Goal: Task Accomplishment & Management: Manage account settings

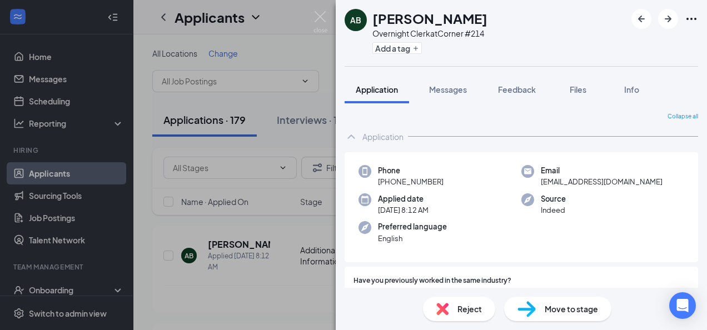
click at [282, 285] on div "AB [PERSON_NAME] Overnight Clerk at Corner #214 Add a tag Application Messages …" at bounding box center [353, 165] width 707 height 330
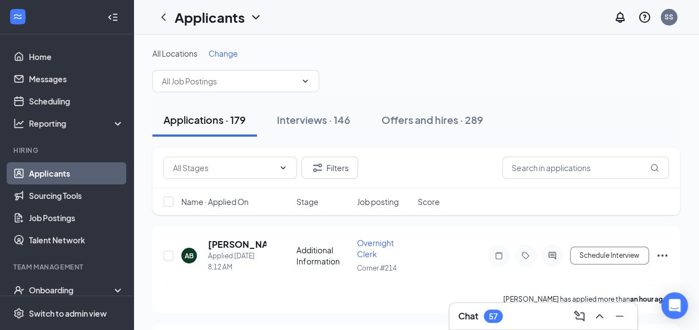
click at [227, 53] on span "Change" at bounding box center [222, 53] width 29 height 10
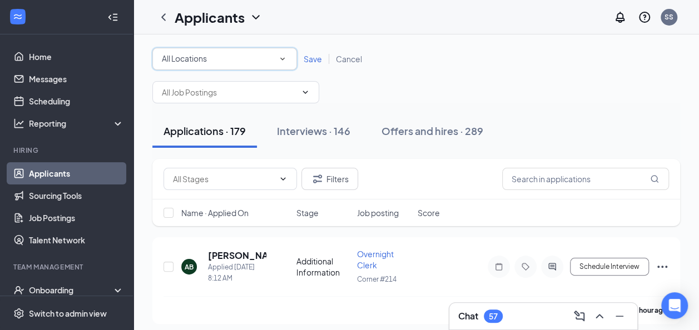
click at [281, 62] on icon "SmallChevronDown" at bounding box center [282, 59] width 10 height 10
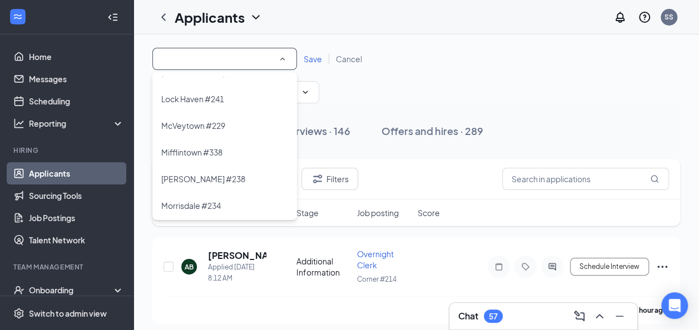
scroll to position [243, 0]
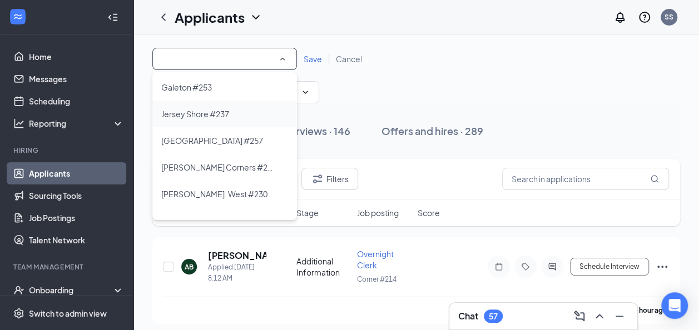
click at [223, 113] on span "Jersey Shore #237" at bounding box center [195, 114] width 68 height 10
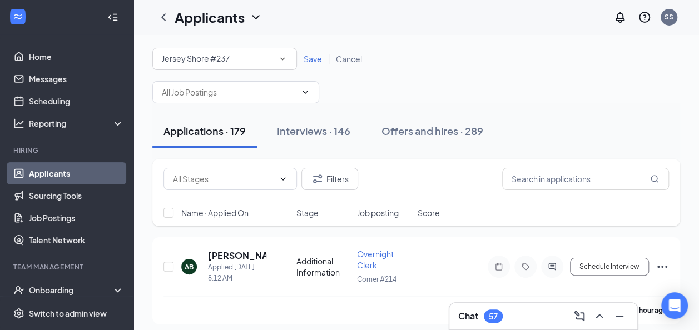
click at [319, 52] on div "All Locations Jersey Shore #237 Save Cancel" at bounding box center [415, 59] width 527 height 22
click at [316, 56] on span "Save" at bounding box center [312, 59] width 18 height 10
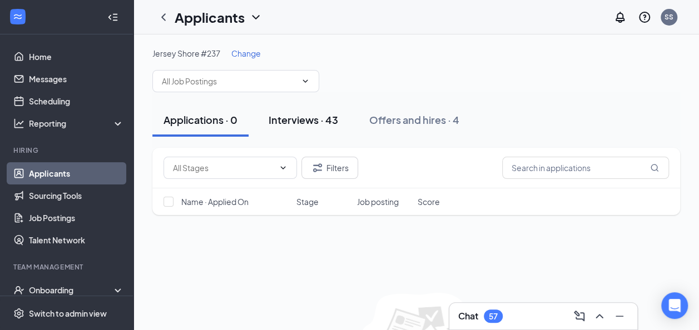
click at [315, 122] on div "Interviews · 43" at bounding box center [302, 120] width 69 height 14
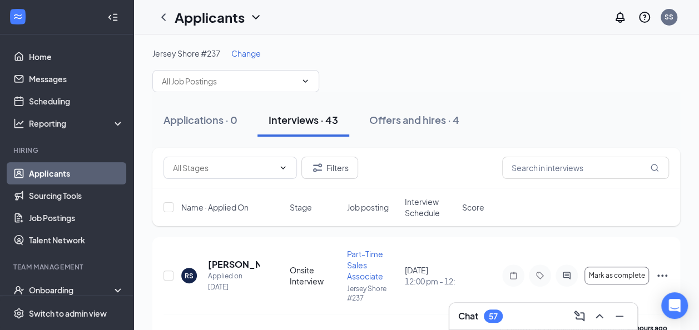
click at [432, 208] on span "Interview Schedule" at bounding box center [430, 207] width 51 height 22
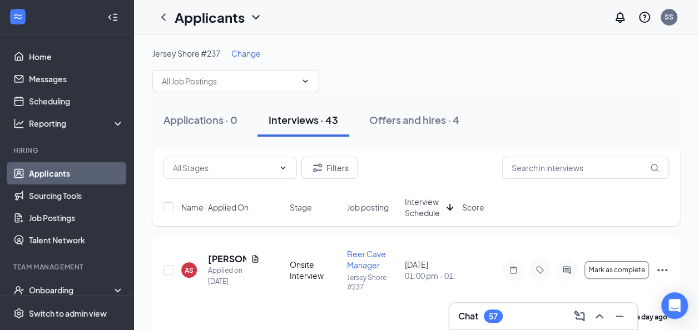
scroll to position [22, 0]
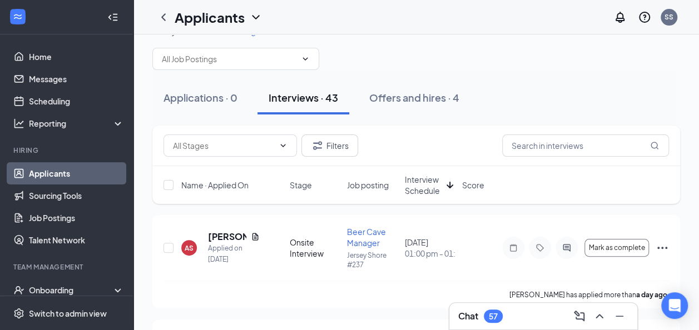
click at [443, 193] on div "Interview Schedule" at bounding box center [430, 185] width 51 height 22
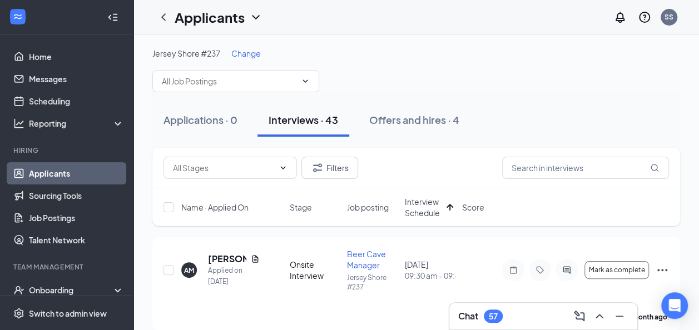
click at [257, 260] on icon "Document" at bounding box center [255, 259] width 9 height 9
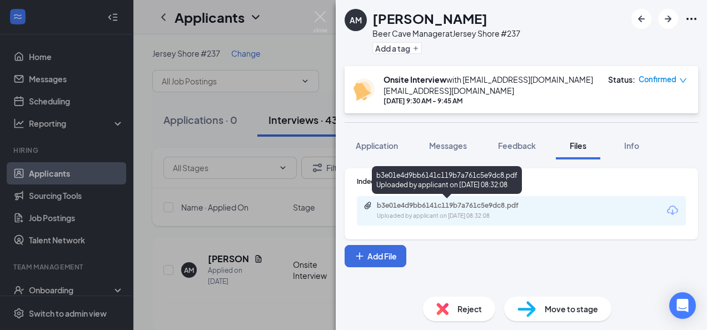
click at [435, 212] on div "Uploaded by applicant on [DATE] 08:32:08" at bounding box center [460, 216] width 167 height 9
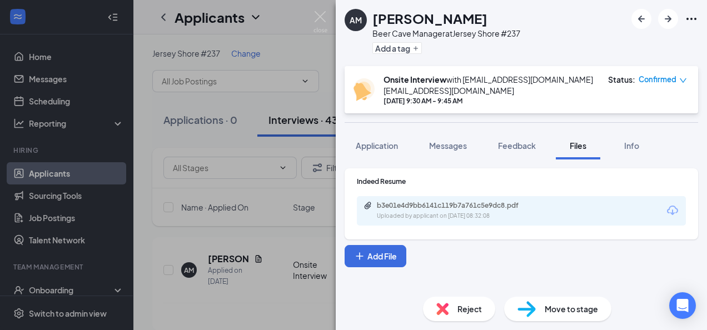
click at [248, 242] on div "AM [PERSON_NAME] Beer Cave Manager at [GEOGRAPHIC_DATA] #237 Add a tag Onsite I…" at bounding box center [353, 165] width 707 height 330
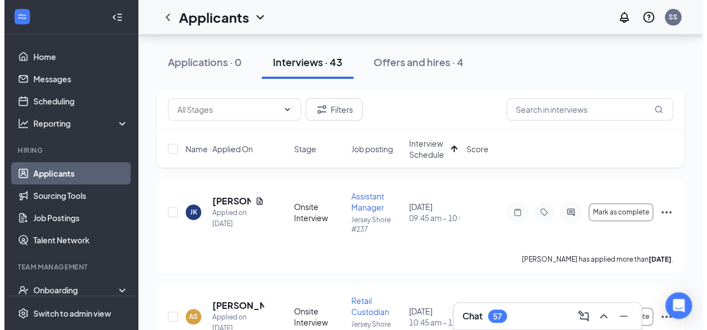
scroll to position [168, 0]
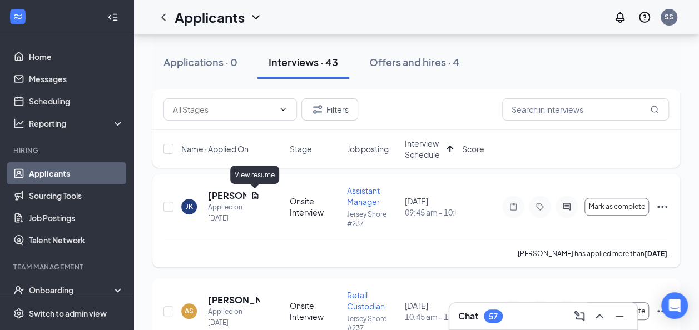
click at [254, 192] on icon "Document" at bounding box center [255, 195] width 6 height 7
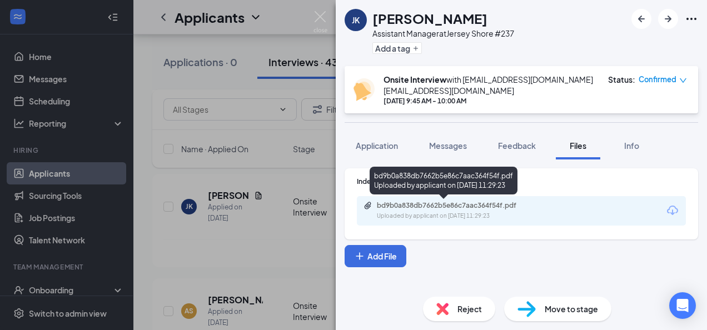
click at [452, 209] on div "bd9b0a838db7662b5e86c7aac364f54f.pdf" at bounding box center [455, 205] width 156 height 9
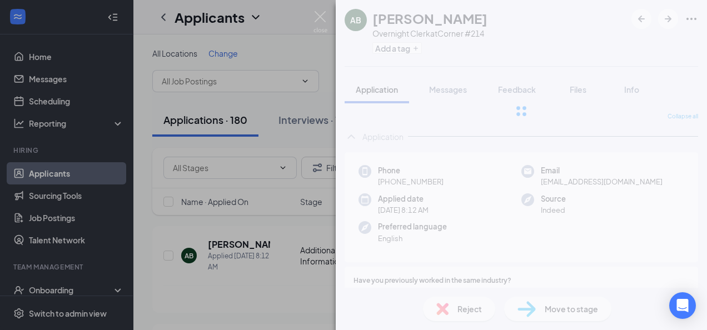
click at [249, 296] on div "AB [PERSON_NAME] Overnight Clerk at Corner #214 Add a tag Application Messages …" at bounding box center [353, 165] width 707 height 330
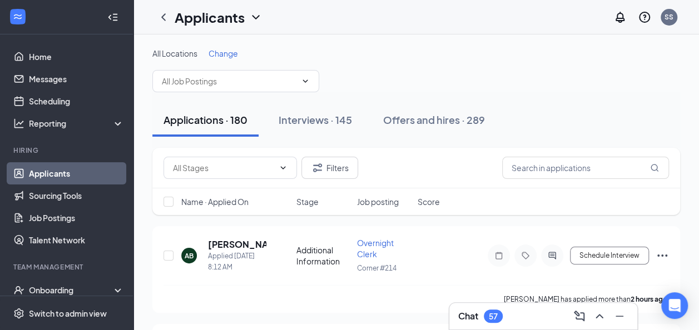
click at [222, 51] on span "Change" at bounding box center [222, 53] width 29 height 10
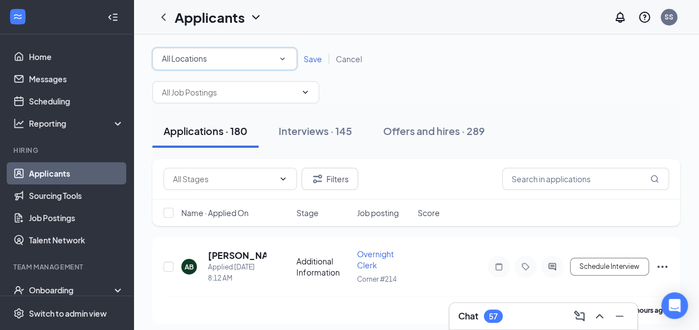
click at [283, 57] on icon "SmallChevronDown" at bounding box center [282, 59] width 10 height 10
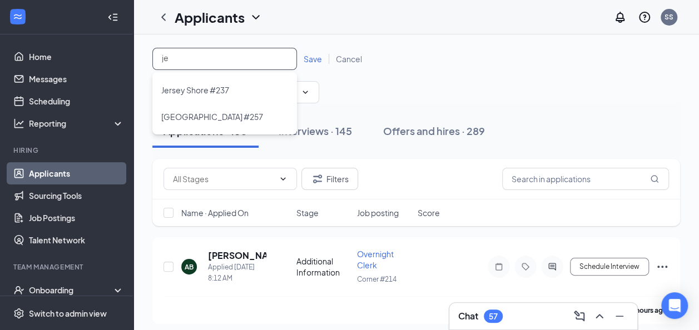
type input "jer"
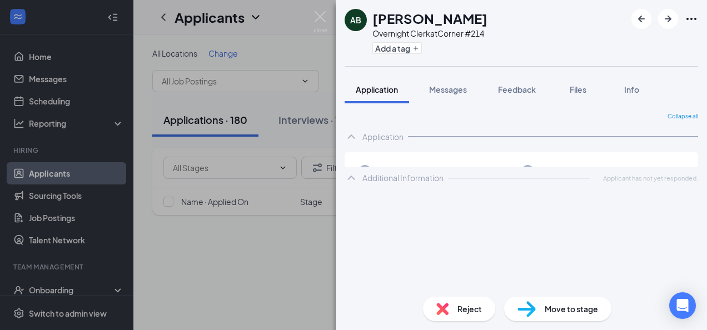
click at [291, 271] on div "AB [PERSON_NAME] Overnight Clerk at Corner #214 Add a tag Application Messages …" at bounding box center [353, 165] width 707 height 330
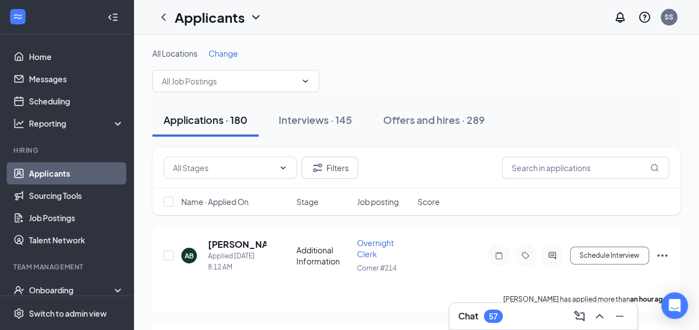
click at [218, 57] on span "Change" at bounding box center [222, 53] width 29 height 10
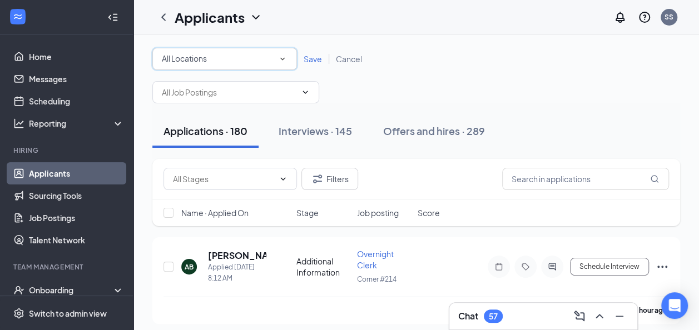
click at [221, 57] on div "All Locations" at bounding box center [225, 58] width 126 height 13
type input "jer"
click at [306, 57] on span "Save" at bounding box center [312, 59] width 18 height 10
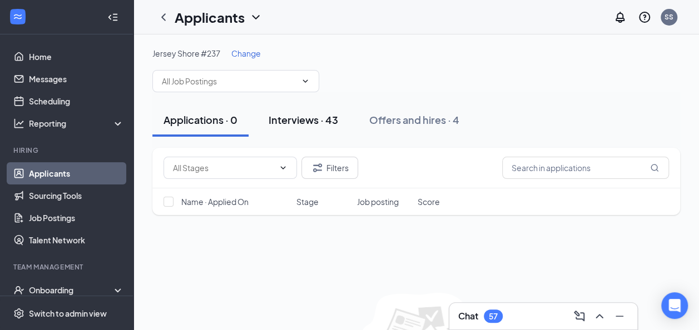
click at [301, 117] on div "Interviews · 43" at bounding box center [302, 120] width 69 height 14
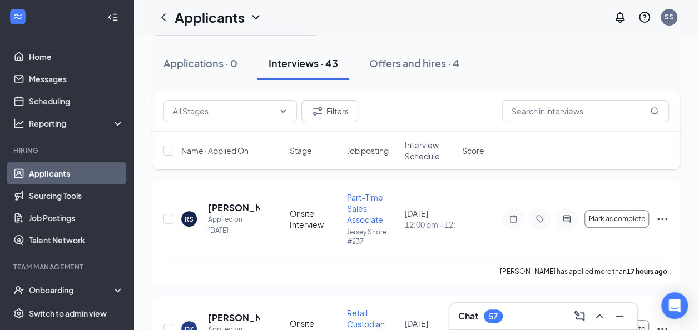
scroll to position [16, 0]
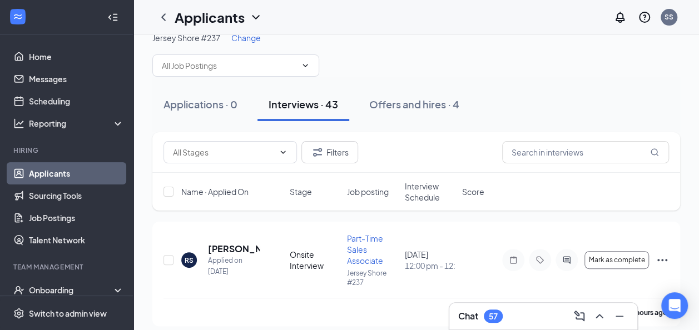
click at [422, 197] on span "Interview Schedule" at bounding box center [430, 192] width 51 height 22
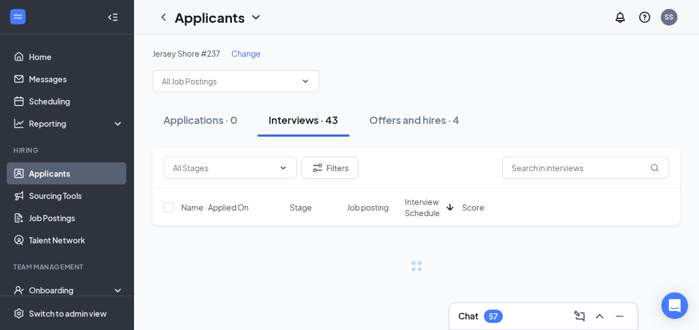
scroll to position [0, 0]
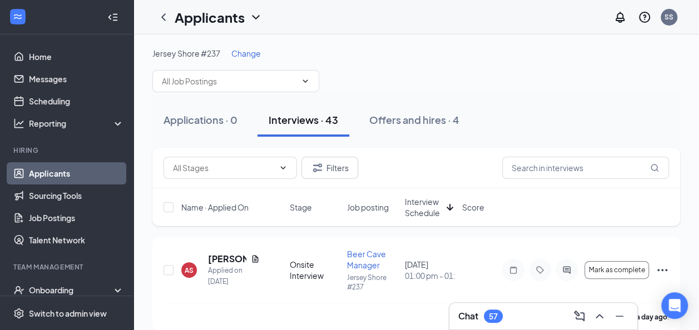
click at [447, 205] on icon "ArrowDown" at bounding box center [449, 207] width 13 height 13
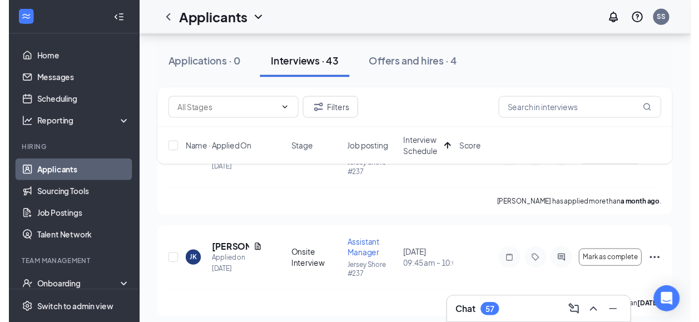
scroll to position [133, 0]
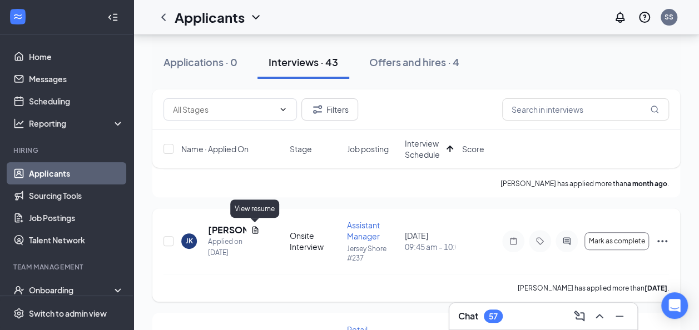
click at [256, 231] on icon "Document" at bounding box center [255, 229] width 6 height 7
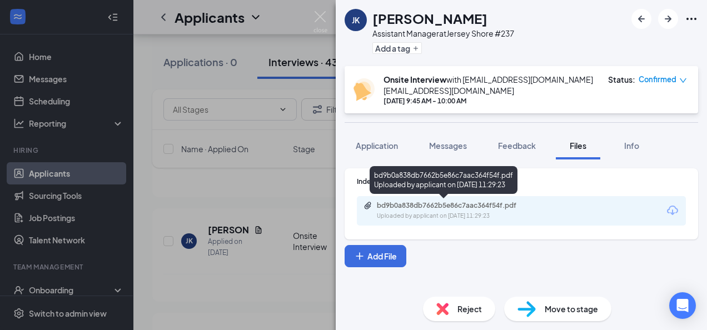
click at [440, 201] on div "bd9b0a838db7662b5e86c7aac364f54f.pdf" at bounding box center [455, 205] width 156 height 9
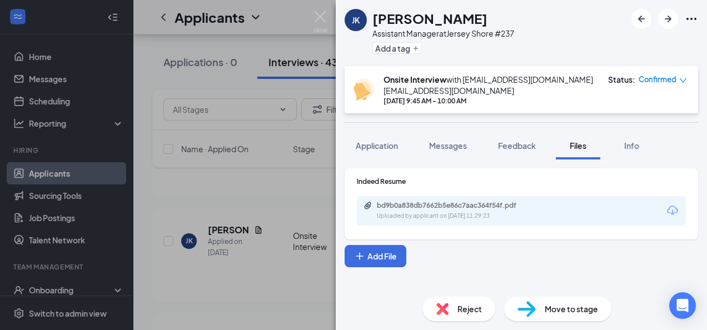
click at [210, 255] on div "JK Jacob Kline Assistant Manager at Jersey Shore #237 Add a tag Onsite Intervie…" at bounding box center [353, 165] width 707 height 330
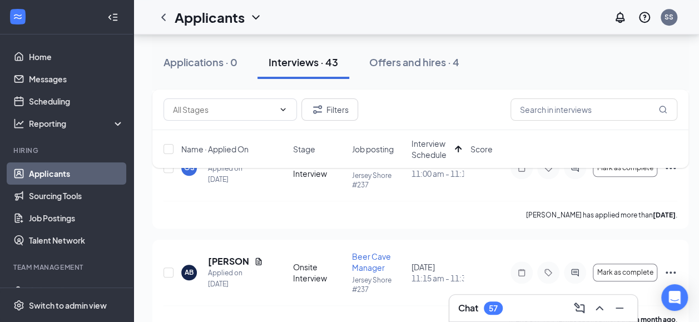
scroll to position [422, 0]
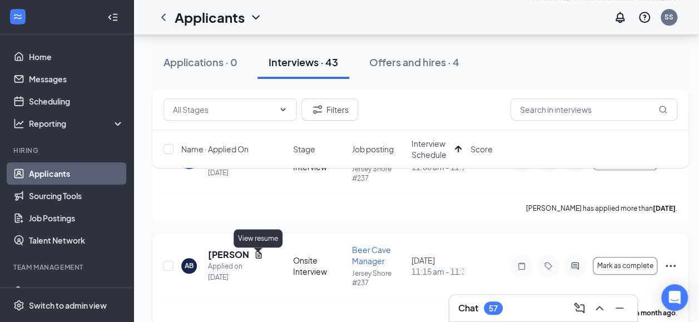
click at [256, 257] on icon "Document" at bounding box center [258, 254] width 6 height 7
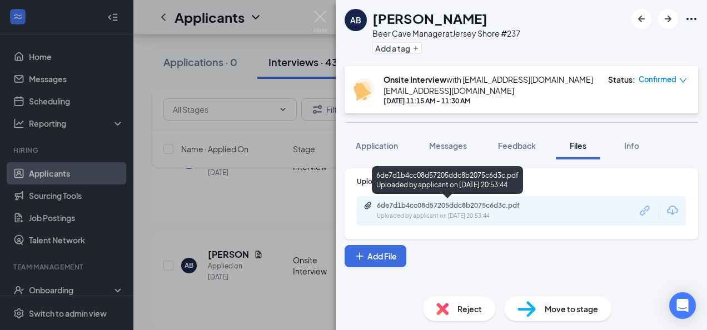
click at [430, 212] on div "Uploaded by applicant on Jul 24, 2025 at 20:53:44" at bounding box center [460, 216] width 167 height 9
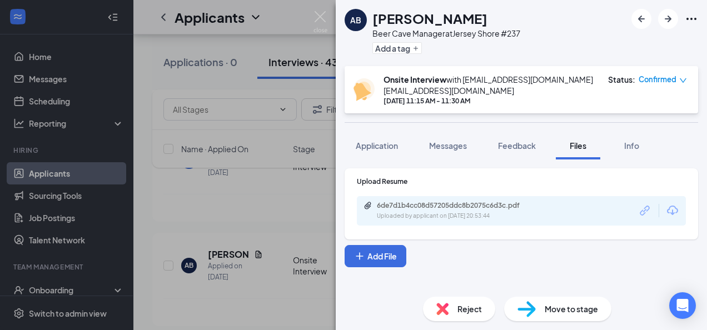
click at [272, 214] on div "AB Amber Brennan Beer Cave Manager at Jersey Shore #237 Add a tag Onsite Interv…" at bounding box center [353, 165] width 707 height 330
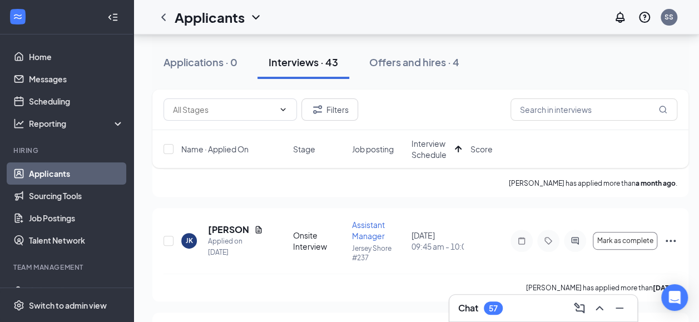
scroll to position [111, 0]
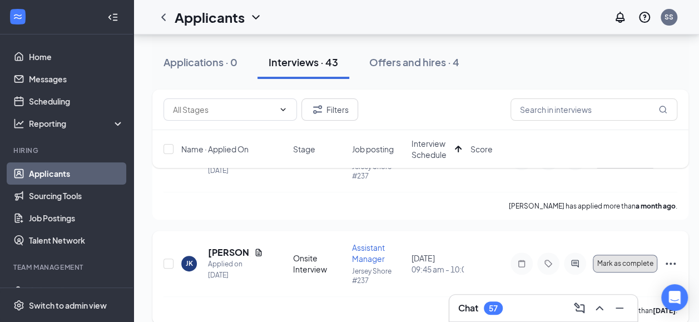
click at [634, 261] on span "Mark as complete" at bounding box center [625, 264] width 56 height 8
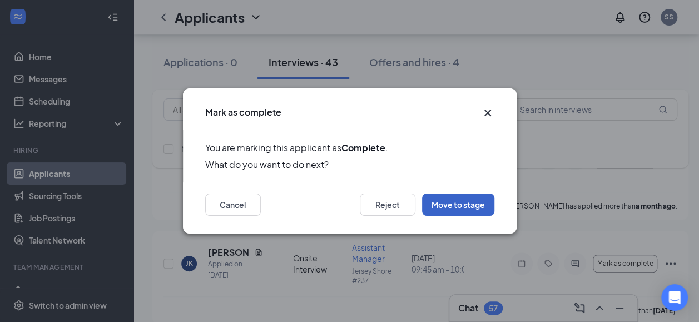
click at [462, 201] on button "Move to stage" at bounding box center [458, 204] width 72 height 22
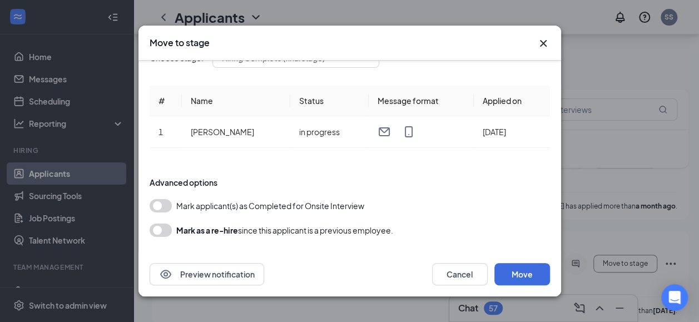
scroll to position [0, 0]
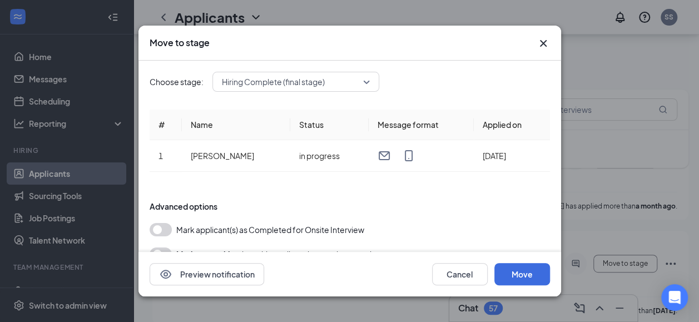
click at [541, 37] on icon "Cross" at bounding box center [542, 43] width 13 height 13
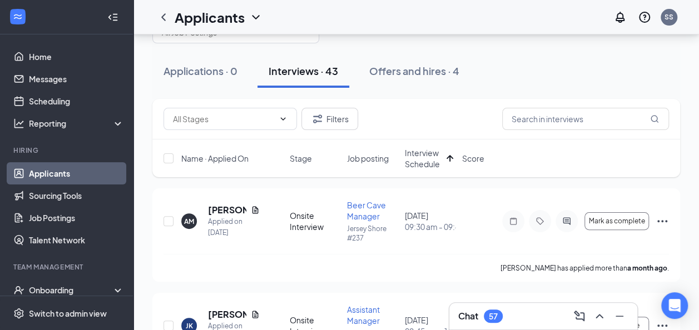
scroll to position [44, 0]
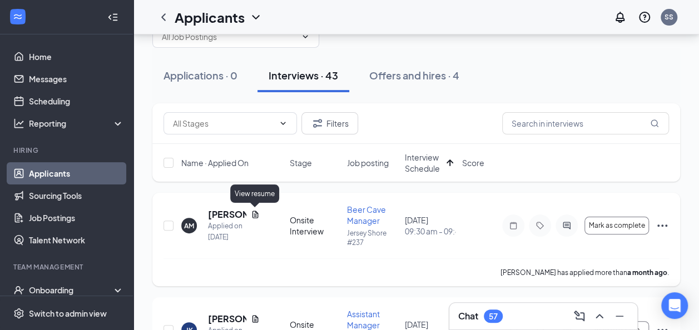
click at [258, 211] on icon "Document" at bounding box center [255, 214] width 9 height 9
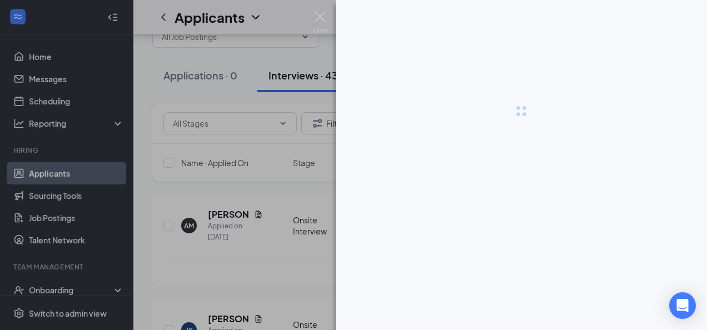
click at [462, 120] on div at bounding box center [521, 111] width 371 height 222
click at [288, 201] on div at bounding box center [353, 165] width 707 height 330
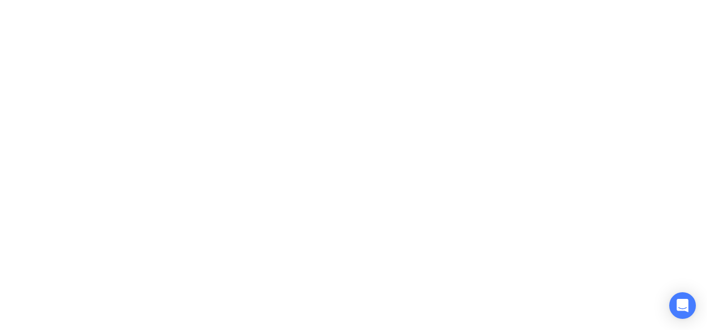
click at [335, 232] on body at bounding box center [353, 165] width 707 height 330
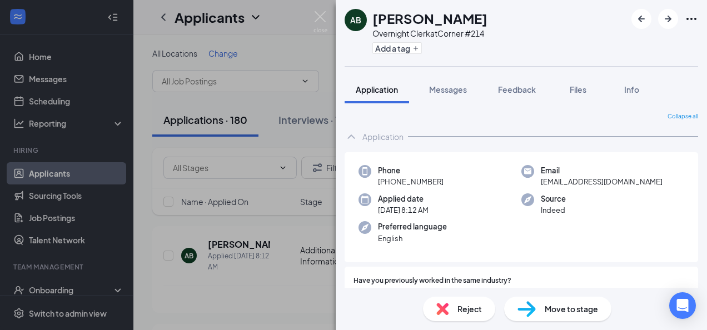
click at [286, 57] on div "AB [PERSON_NAME] Overnight Clerk at Corner #214 Add a tag Application Messages …" at bounding box center [353, 165] width 707 height 330
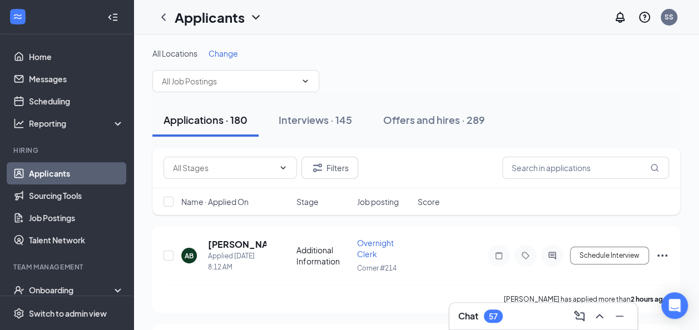
click at [220, 51] on span "Change" at bounding box center [222, 53] width 29 height 10
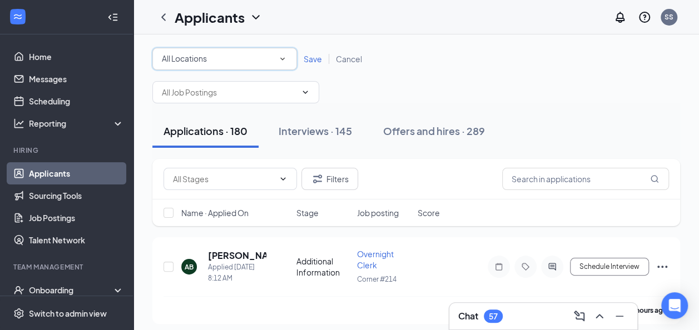
click at [282, 57] on icon "SmallChevronDown" at bounding box center [282, 59] width 10 height 10
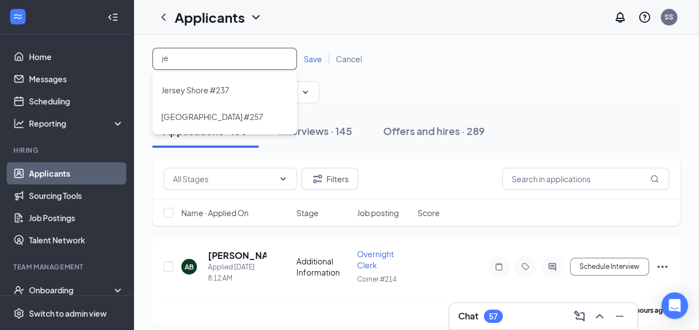
type input "jer"
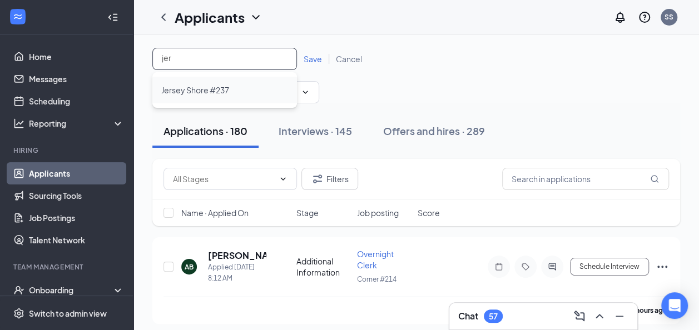
click at [187, 87] on span "Jersey Shore #237" at bounding box center [195, 90] width 68 height 10
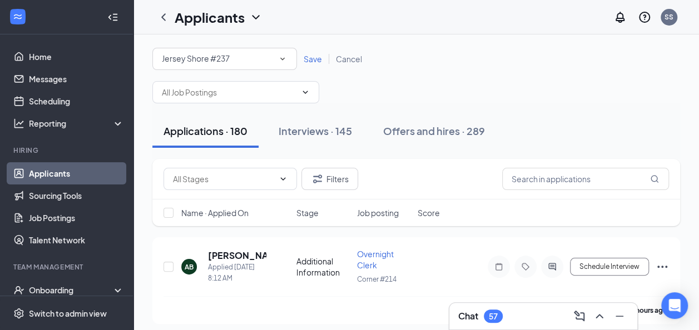
click at [317, 58] on span "Save" at bounding box center [312, 59] width 18 height 10
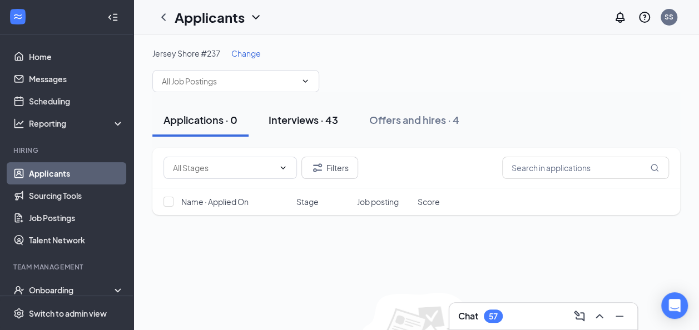
click at [307, 123] on div "Interviews · 43" at bounding box center [302, 120] width 69 height 14
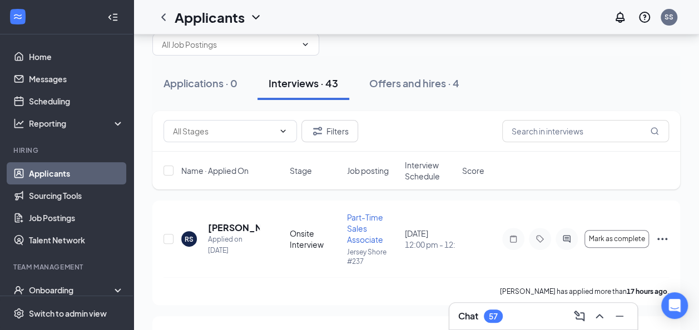
scroll to position [44, 0]
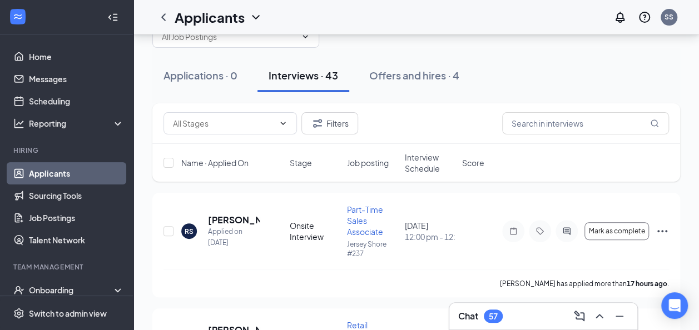
click at [414, 166] on span "Interview Schedule" at bounding box center [430, 163] width 51 height 22
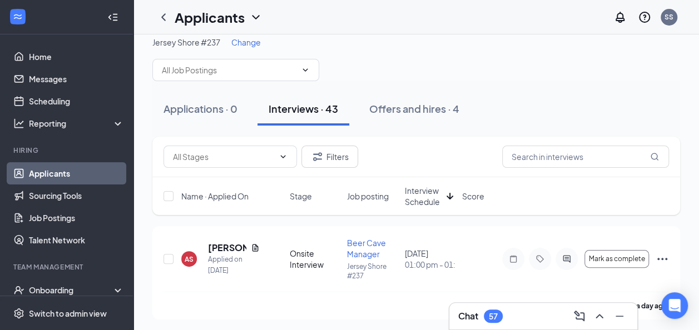
scroll to position [22, 0]
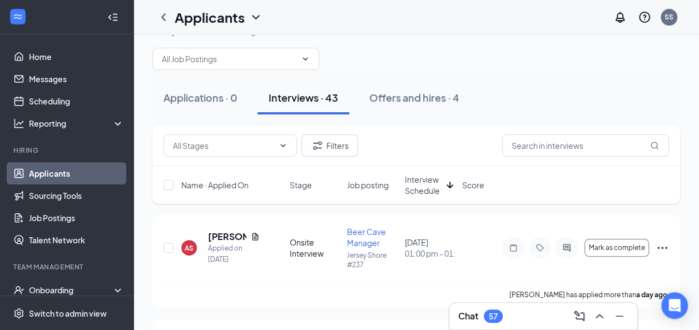
click at [448, 183] on icon "ArrowDown" at bounding box center [449, 184] width 13 height 13
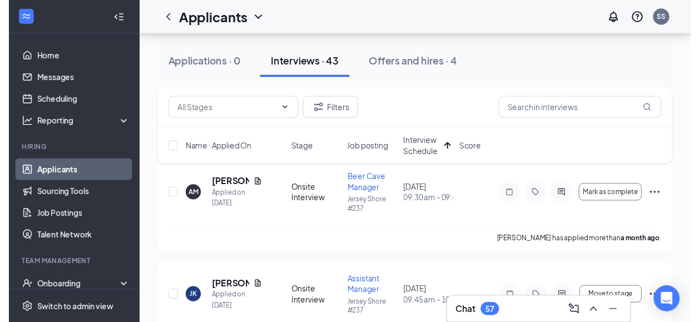
scroll to position [89, 0]
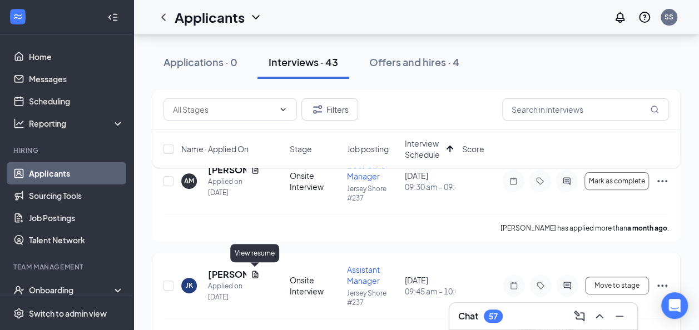
click at [253, 273] on icon "Document" at bounding box center [255, 274] width 9 height 9
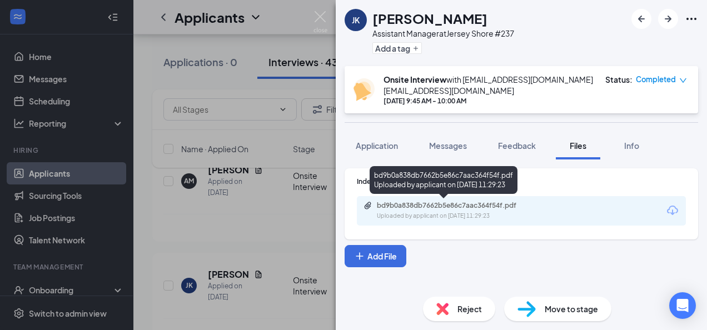
click at [445, 210] on div "bd9b0a838db7662b5e86c7aac364f54f.pdf Uploaded by applicant on [DATE] 11:29:23" at bounding box center [453, 210] width 180 height 19
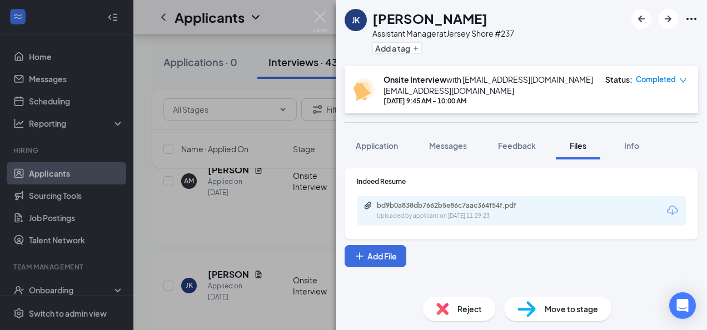
click at [258, 248] on div "[PERSON_NAME] Assistant Manager at [GEOGRAPHIC_DATA] #237 Add a tag Onsite Inte…" at bounding box center [353, 165] width 707 height 330
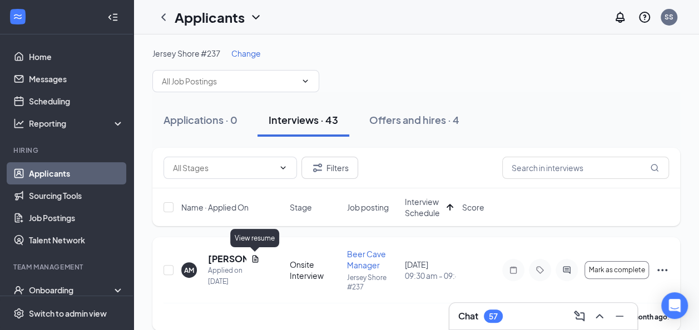
click at [256, 256] on icon "Document" at bounding box center [255, 258] width 6 height 7
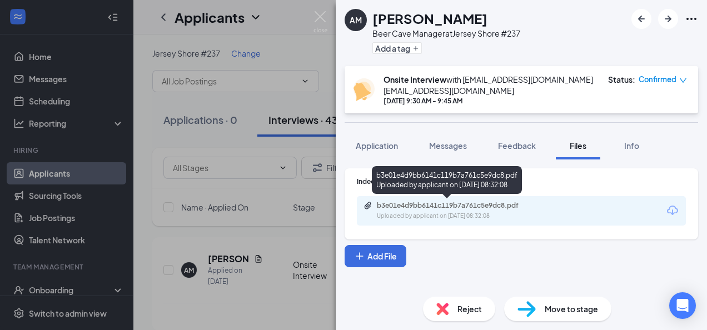
click at [453, 202] on div "b3e01e4d9bb6141c119b7a761c5e9dc8.pdf" at bounding box center [455, 205] width 156 height 9
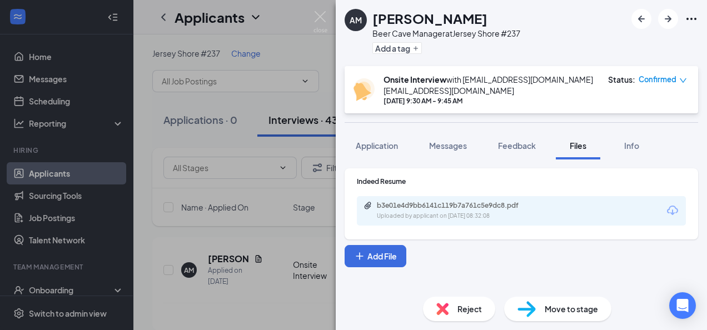
click at [285, 225] on div "AM [PERSON_NAME] Beer Cave Manager at [GEOGRAPHIC_DATA] #237 Add a tag Onsite I…" at bounding box center [353, 165] width 707 height 330
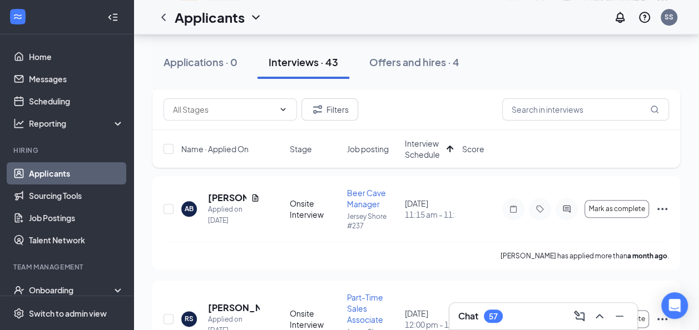
scroll to position [489, 0]
